Goal: Use online tool/utility: Utilize a website feature to perform a specific function

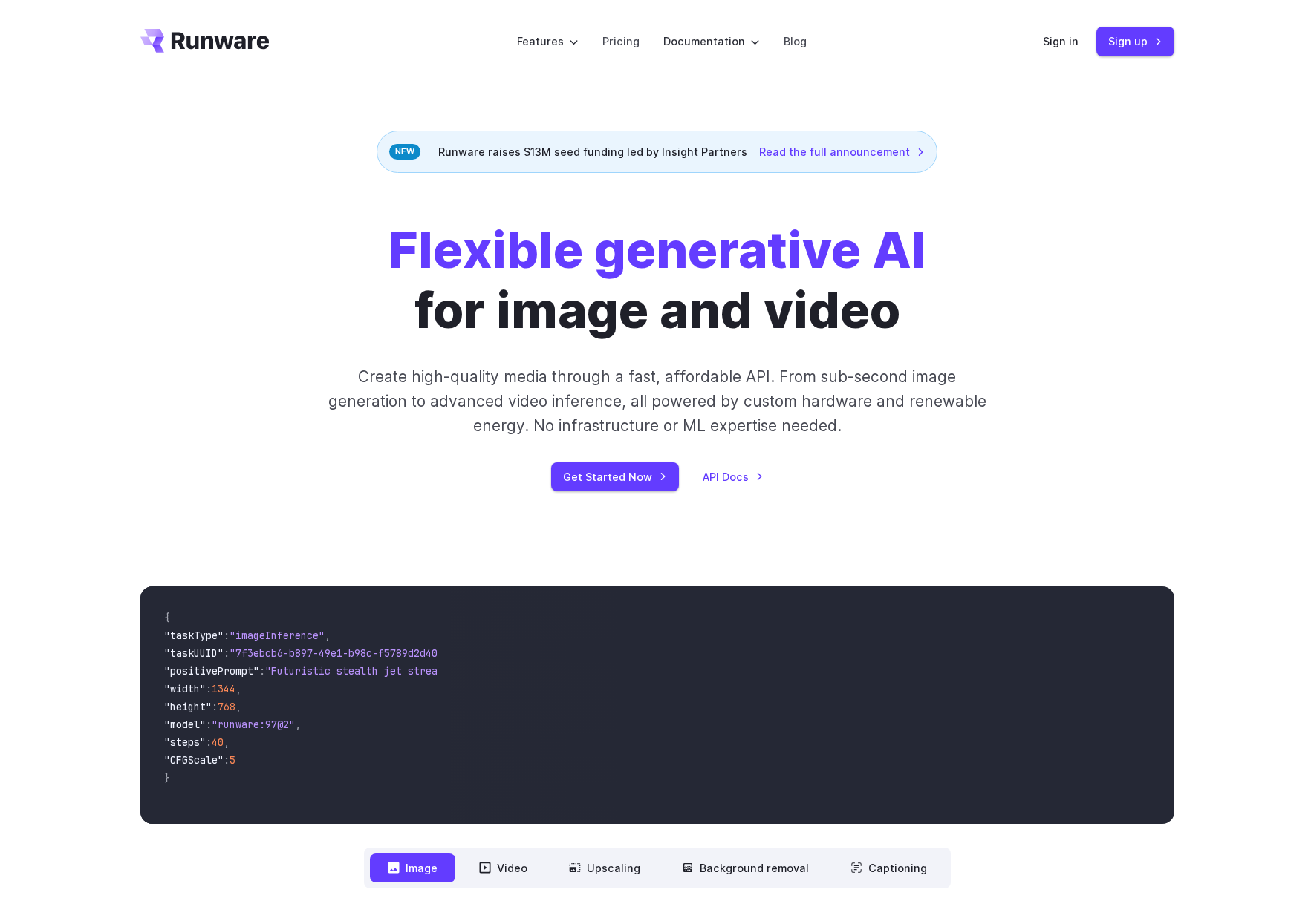
click at [1081, 39] on div "Sign in Sign up" at bounding box center [1108, 41] width 131 height 29
click at [1040, 40] on header "Features Tasks Image generation Video generation Sonic Inference Engine™ Models…" at bounding box center [658, 41] width 1070 height 83
click at [1044, 40] on header "Features Tasks Image generation Video generation Sonic Inference Engine™ Models…" at bounding box center [658, 41] width 1070 height 83
click at [1057, 57] on header "Features Tasks Image generation Video generation Sonic Inference Engine™ Models…" at bounding box center [658, 41] width 1070 height 83
click at [1062, 37] on link "Sign in" at bounding box center [1061, 40] width 36 height 17
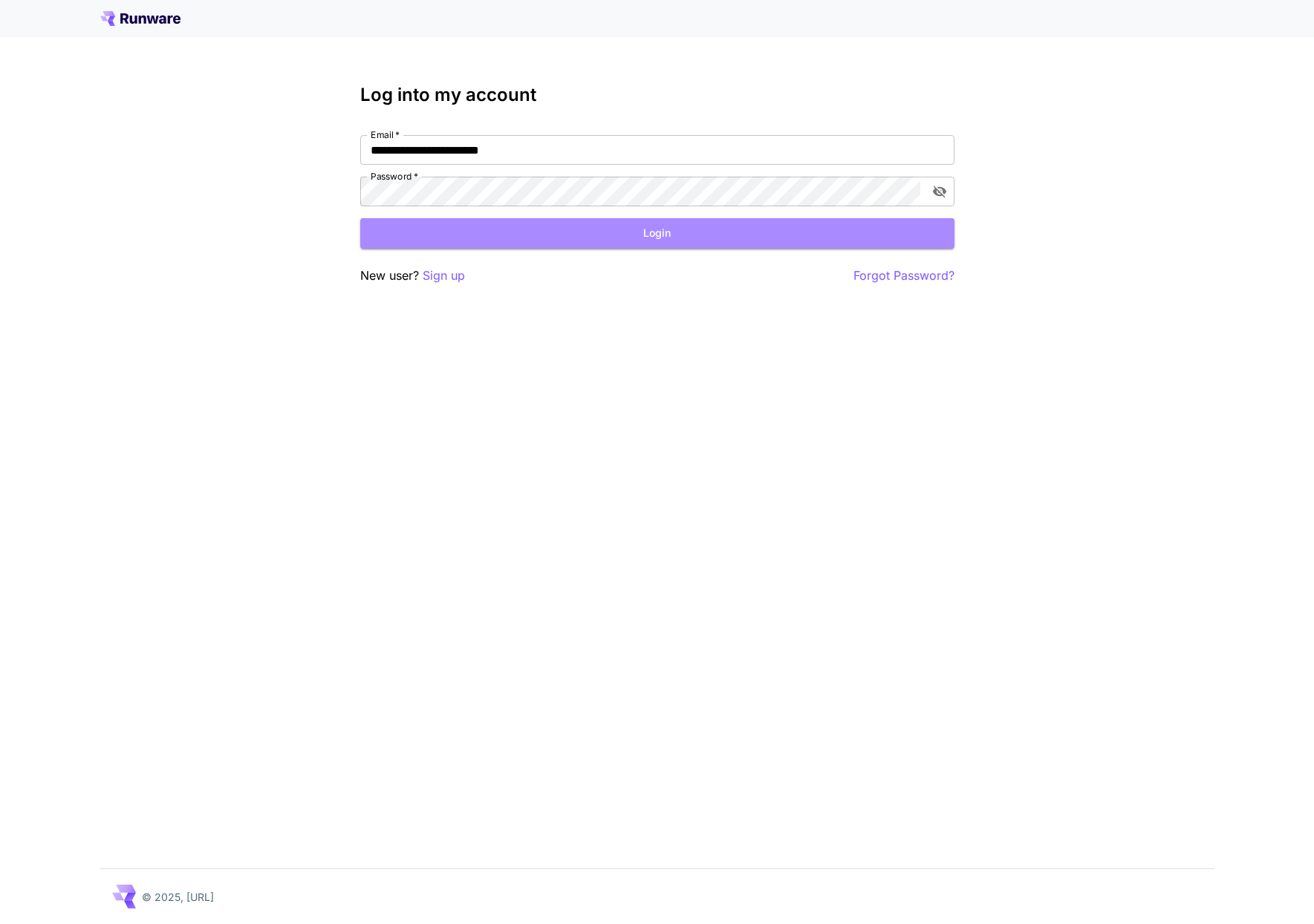
click at [695, 244] on button "Login" at bounding box center [657, 233] width 594 height 31
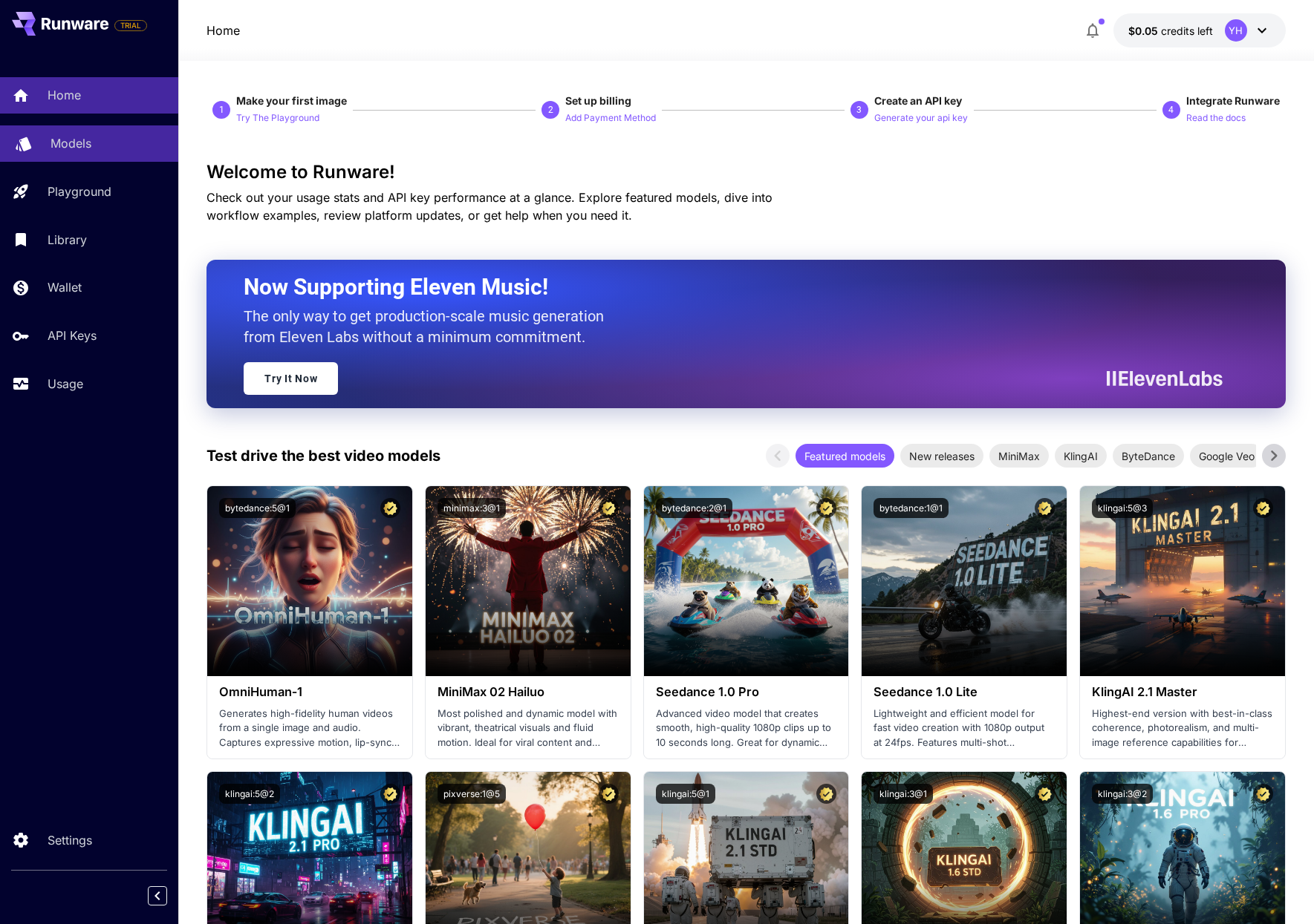
click at [87, 156] on link "Models" at bounding box center [89, 144] width 179 height 37
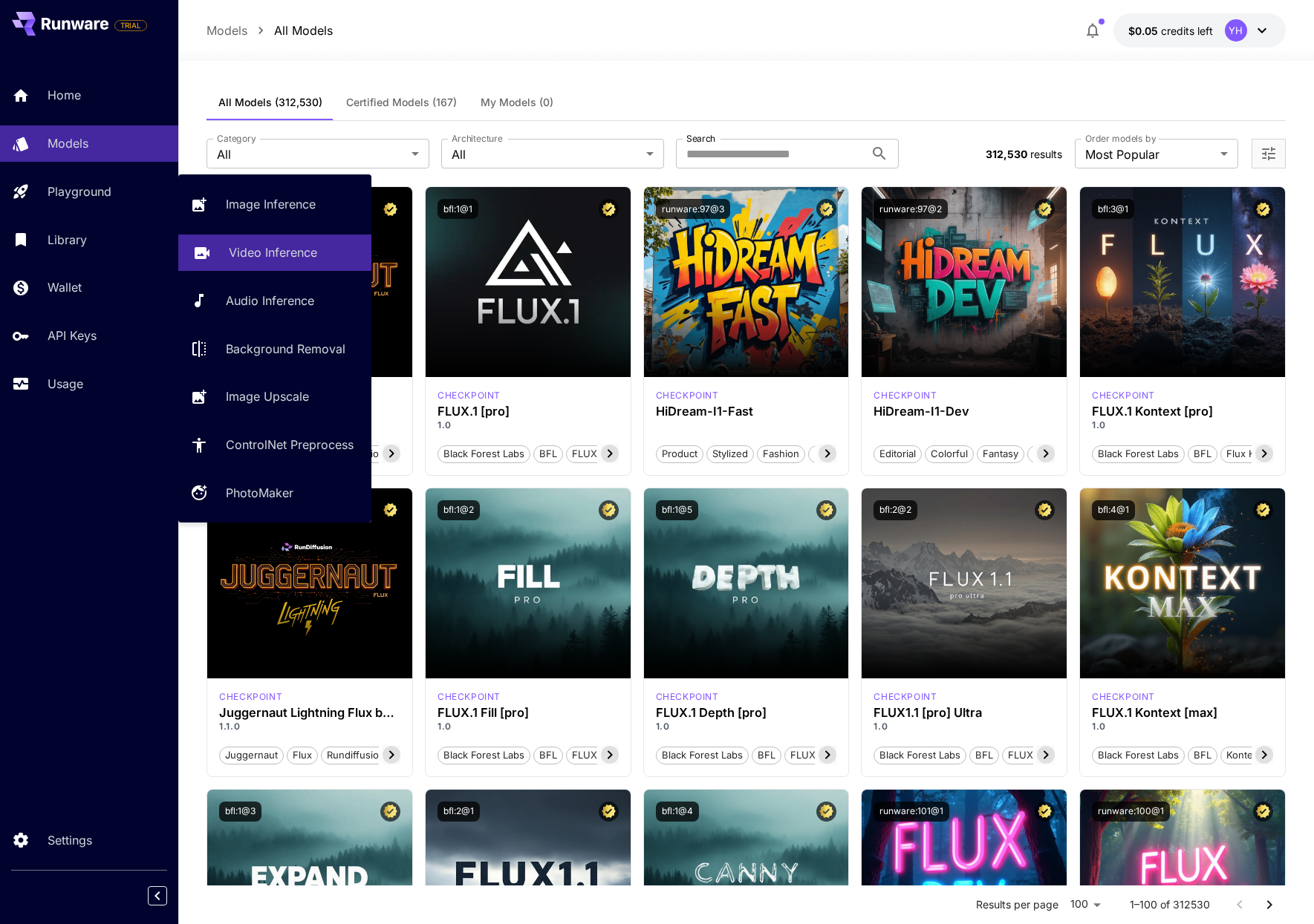
click at [263, 256] on p "Video Inference" at bounding box center [273, 252] width 88 height 18
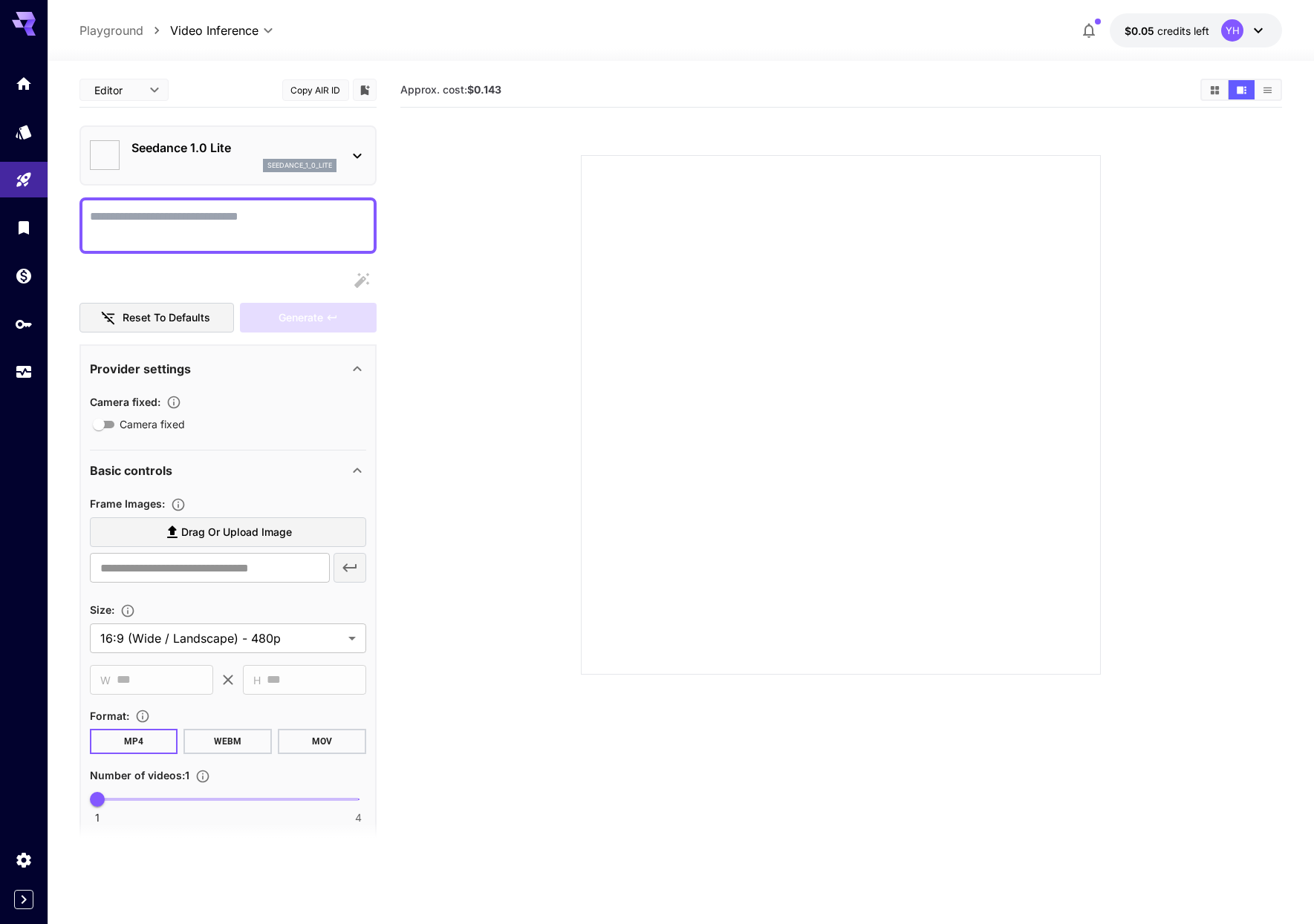
type input "*"
type input "**"
click at [277, 162] on p "seedance_1_0_lite" at bounding box center [300, 166] width 65 height 11
